Goal: Information Seeking & Learning: Learn about a topic

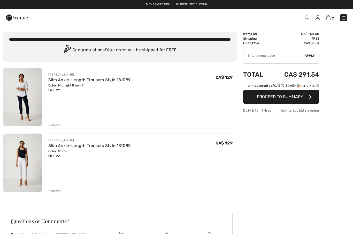
click at [68, 82] on link "Slim Ankle-Length Trousers Style 181089" at bounding box center [89, 79] width 83 height 5
click at [26, 100] on img at bounding box center [22, 97] width 39 height 58
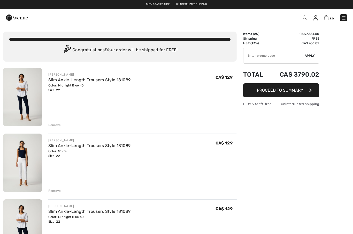
click at [303, 19] on img at bounding box center [305, 18] width 4 height 4
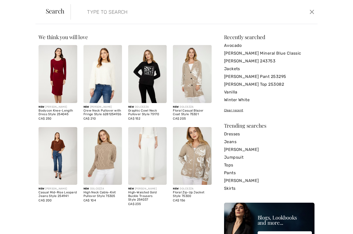
click at [83, 15] on input "search" at bounding box center [167, 12] width 169 height 16
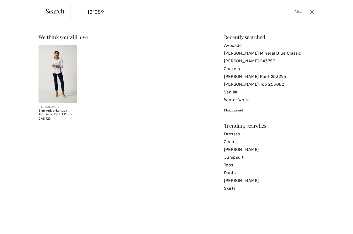
scroll to position [28, 0]
type input "181089"
click at [53, 47] on img at bounding box center [58, 74] width 39 height 58
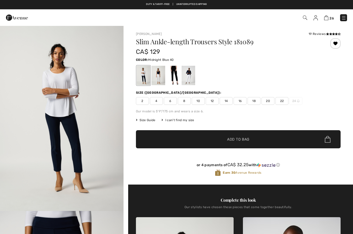
checkbox input "true"
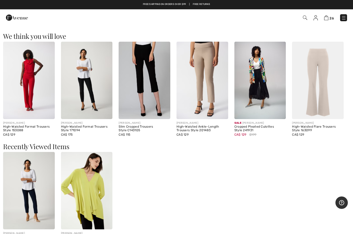
scroll to position [614, 0]
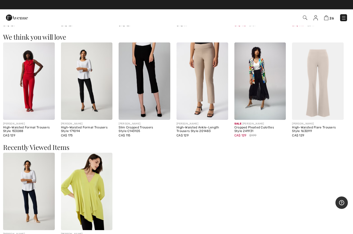
click at [213, 102] on img at bounding box center [203, 80] width 52 height 77
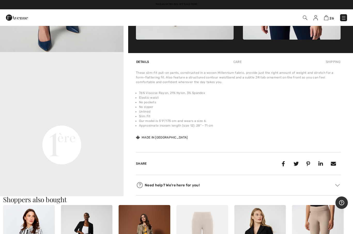
scroll to position [342, 0]
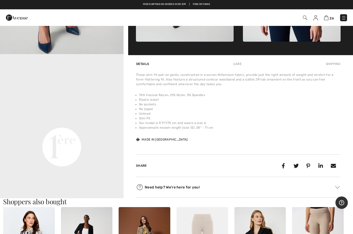
click at [0, 74] on video "Your browser does not support the video tag." at bounding box center [62, 85] width 124 height 62
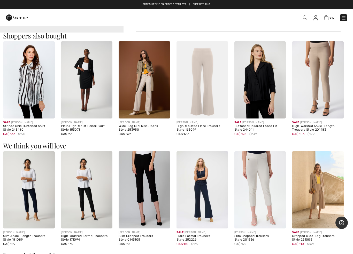
scroll to position [508, 0]
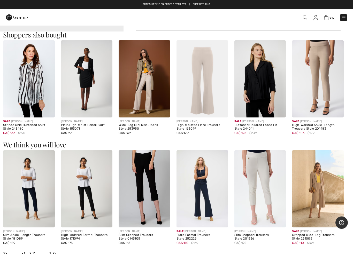
click at [20, 91] on img at bounding box center [29, 79] width 52 height 77
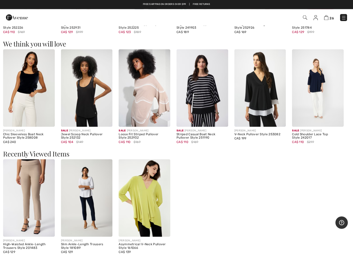
scroll to position [393, 0]
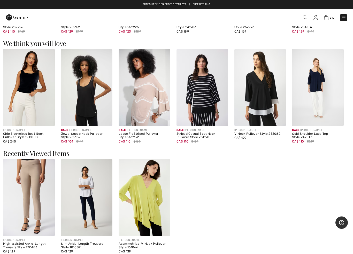
click at [261, 109] on img at bounding box center [261, 87] width 52 height 77
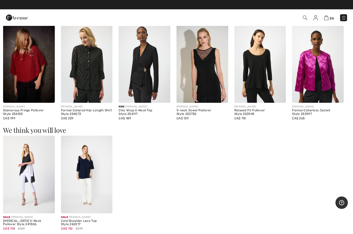
scroll to position [501, 0]
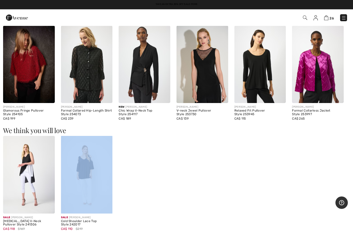
click at [303, 20] on span at bounding box center [304, 17] width 5 height 6
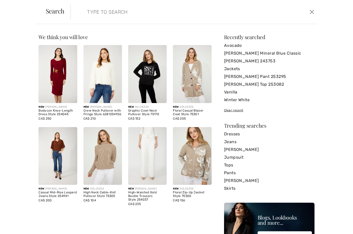
click at [93, 15] on input "search" at bounding box center [167, 12] width 169 height 16
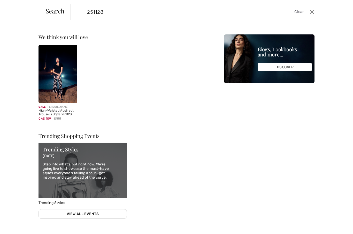
type input "251128"
click at [60, 73] on img at bounding box center [58, 74] width 39 height 58
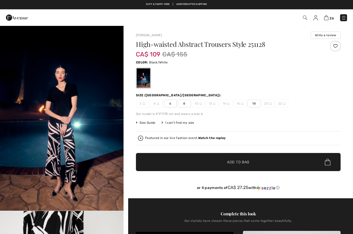
checkbox input "true"
